Goal: Find specific page/section: Find specific page/section

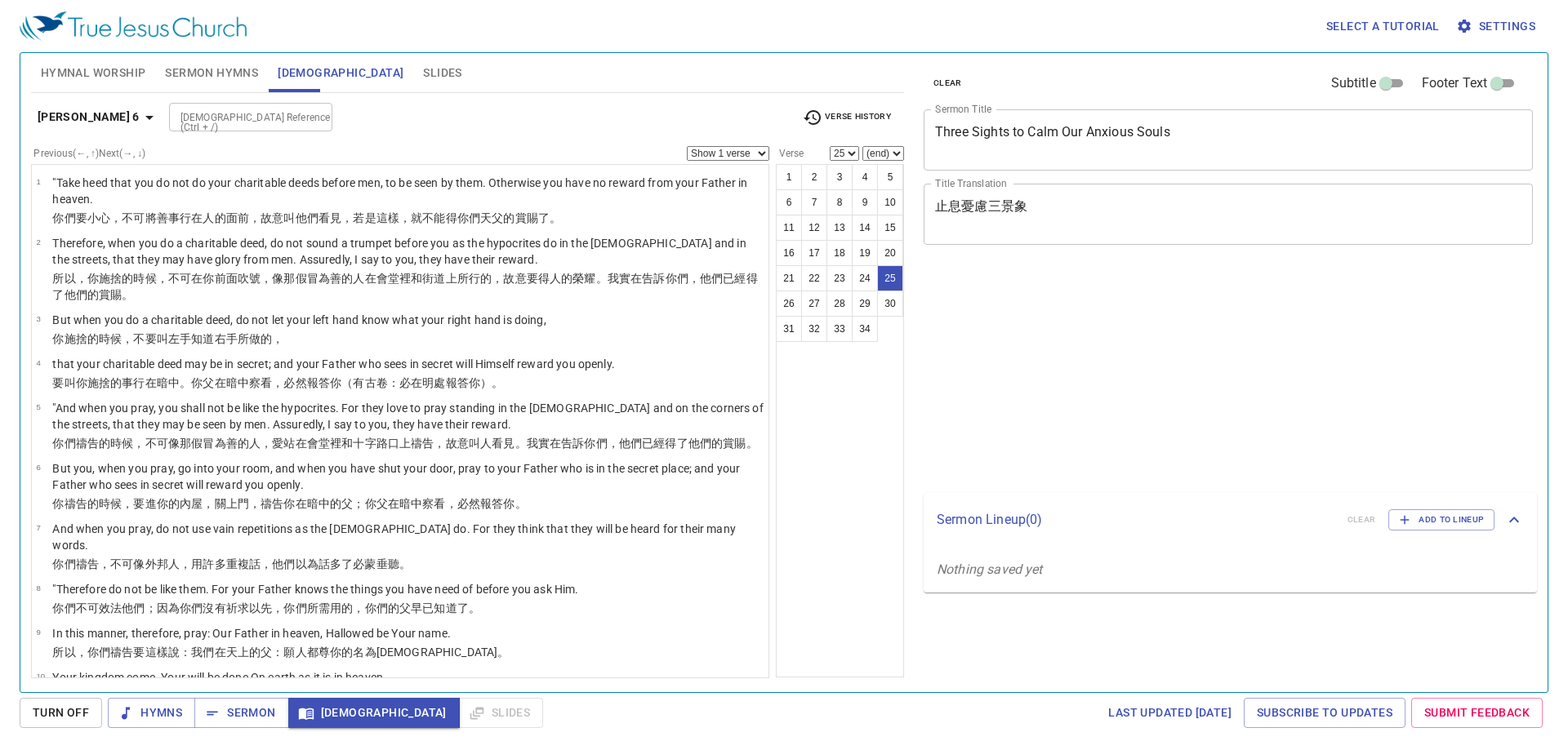
select select "25"
